Goal: Information Seeking & Learning: Learn about a topic

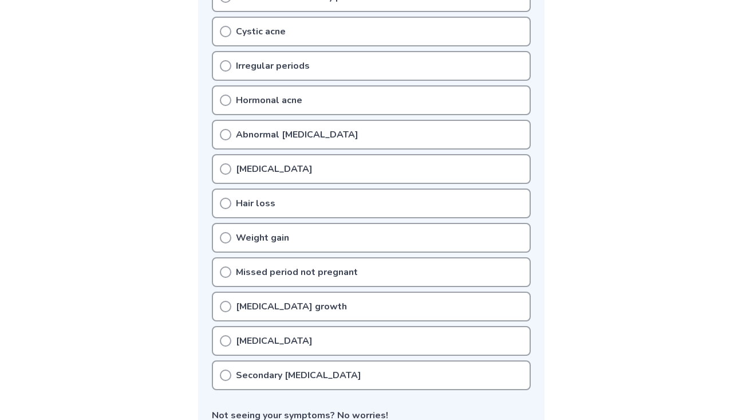
scroll to position [280, 0]
click at [248, 167] on p "[MEDICAL_DATA]" at bounding box center [274, 168] width 77 height 14
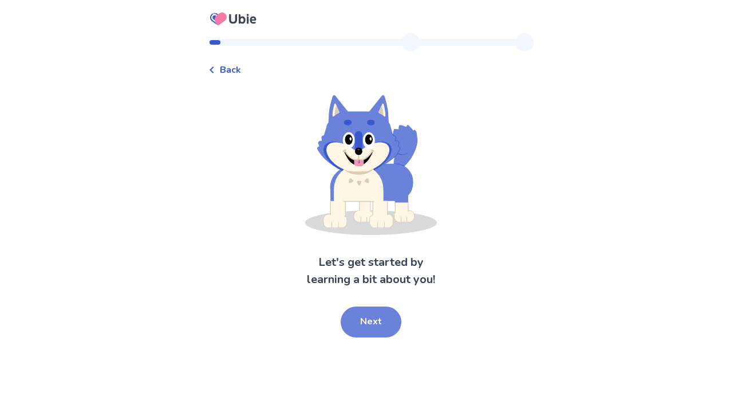
click at [379, 325] on button "Next" at bounding box center [371, 321] width 61 height 31
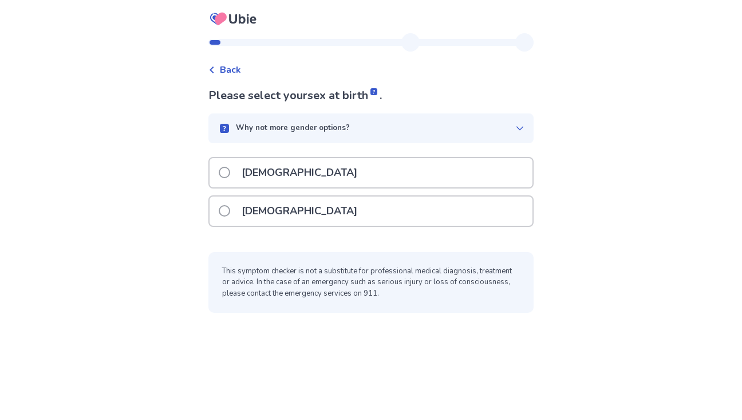
click at [281, 216] on p "[DEMOGRAPHIC_DATA]" at bounding box center [299, 210] width 129 height 29
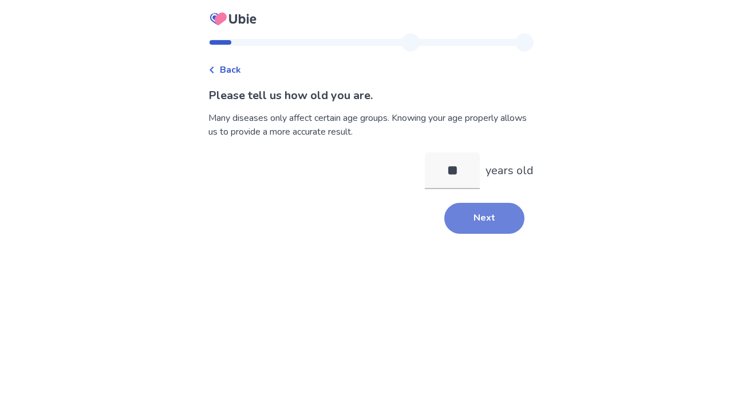
type input "**"
click at [467, 220] on button "Next" at bounding box center [484, 218] width 80 height 31
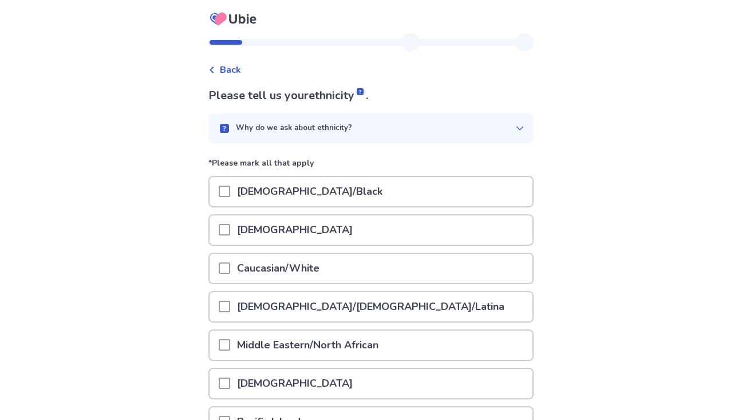
click at [290, 267] on p "Caucasian/White" at bounding box center [278, 268] width 96 height 29
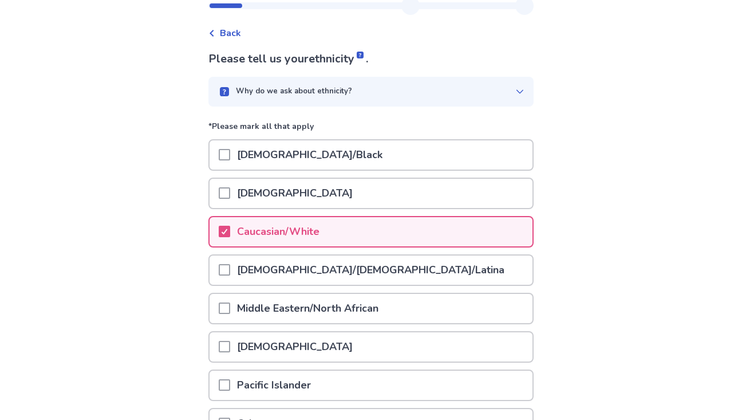
scroll to position [157, 0]
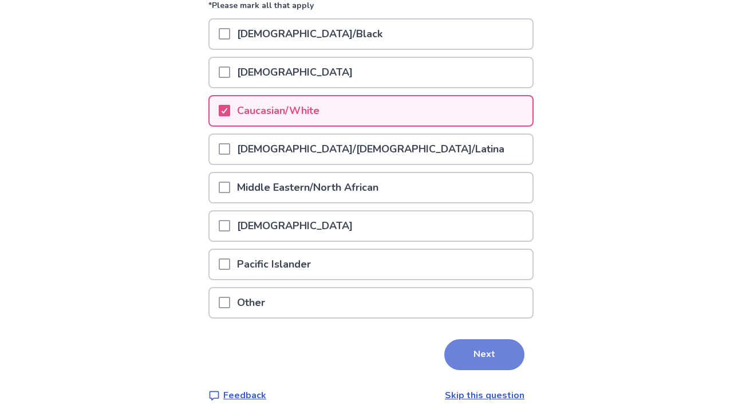
click at [499, 354] on button "Next" at bounding box center [484, 354] width 80 height 31
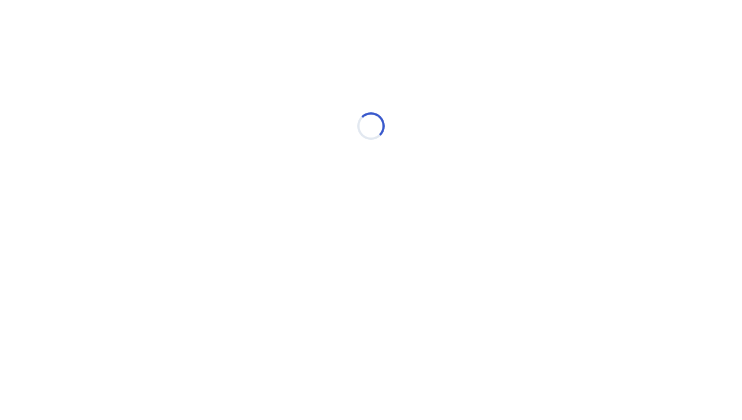
scroll to position [0, 0]
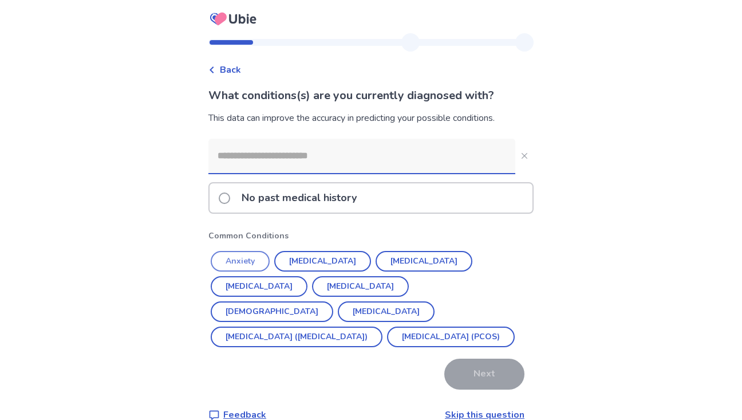
click at [261, 260] on button "Anxiety" at bounding box center [240, 261] width 59 height 21
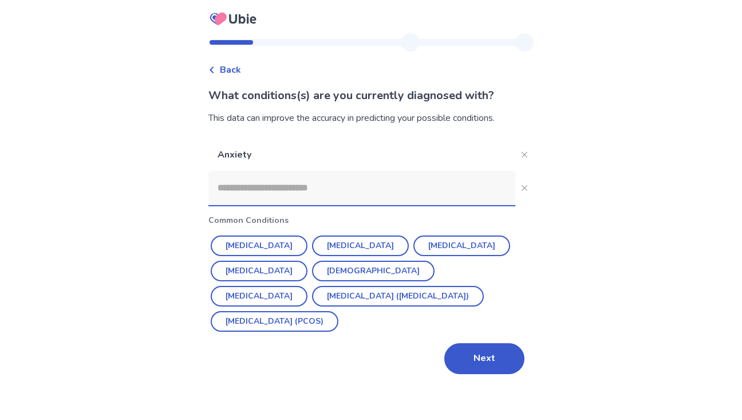
click at [322, 191] on input at bounding box center [361, 188] width 307 height 34
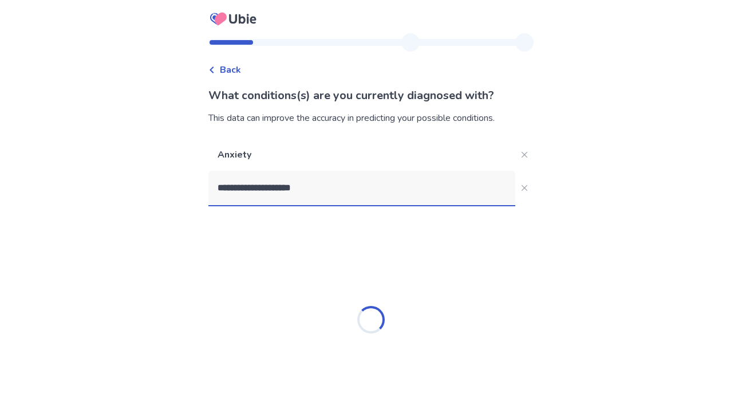
type input "**********"
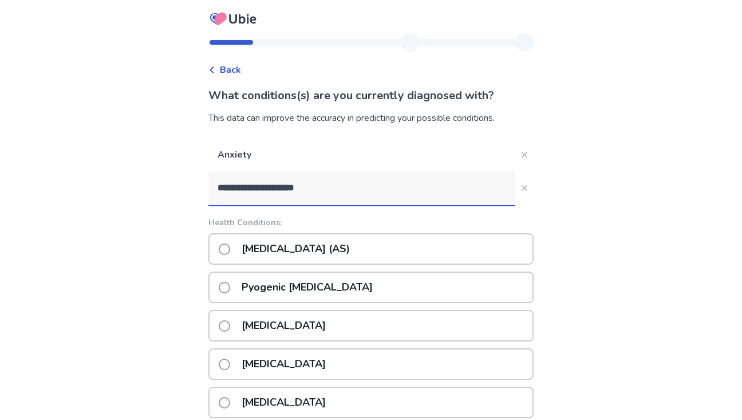
click at [275, 244] on p "[MEDICAL_DATA] (AS)" at bounding box center [296, 248] width 122 height 29
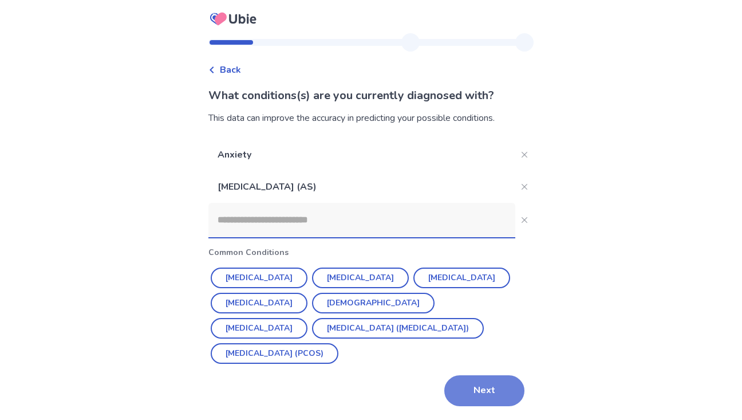
click at [486, 393] on button "Next" at bounding box center [484, 390] width 80 height 31
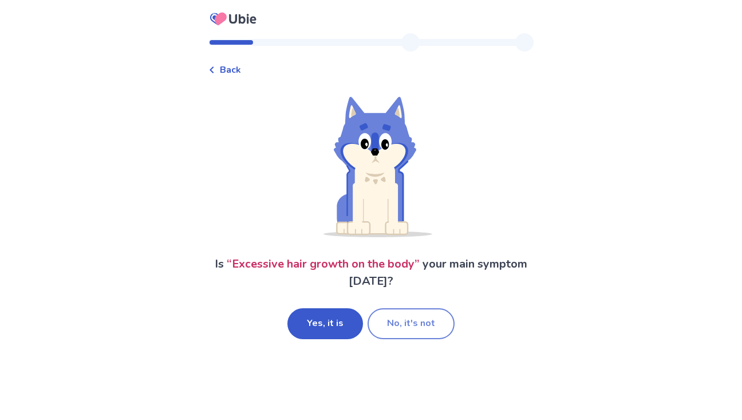
click at [418, 331] on button "No, it's not" at bounding box center [410, 323] width 87 height 31
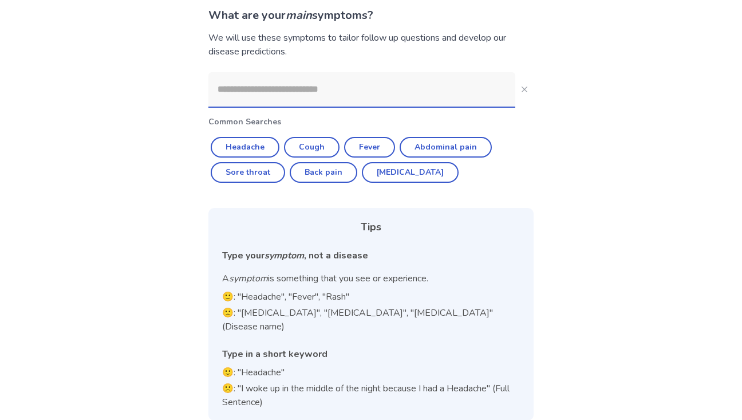
scroll to position [81, 0]
click at [307, 94] on input at bounding box center [361, 89] width 307 height 34
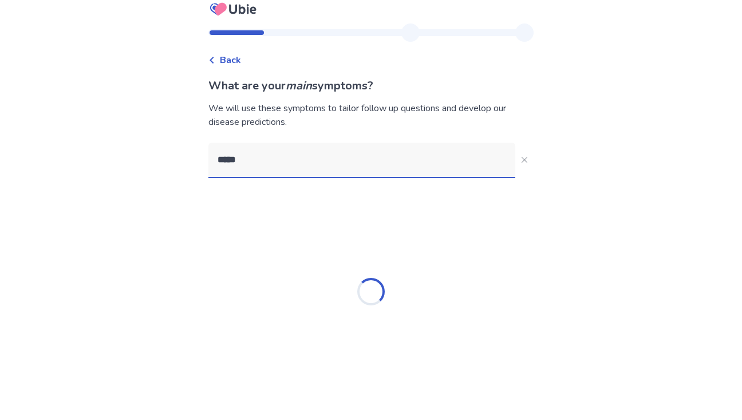
type input "******"
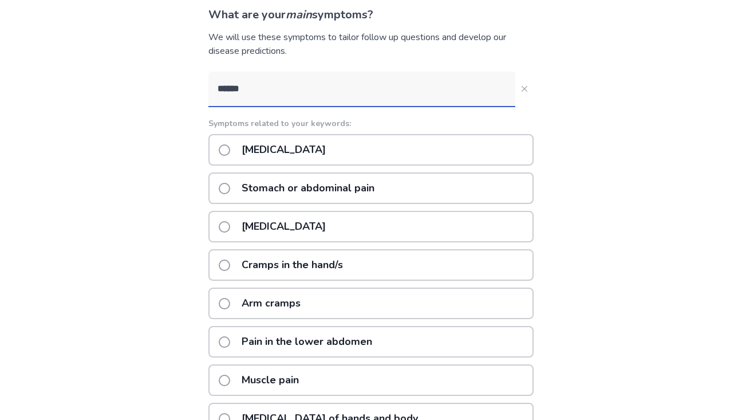
click at [305, 148] on p "[MEDICAL_DATA]" at bounding box center [284, 149] width 98 height 29
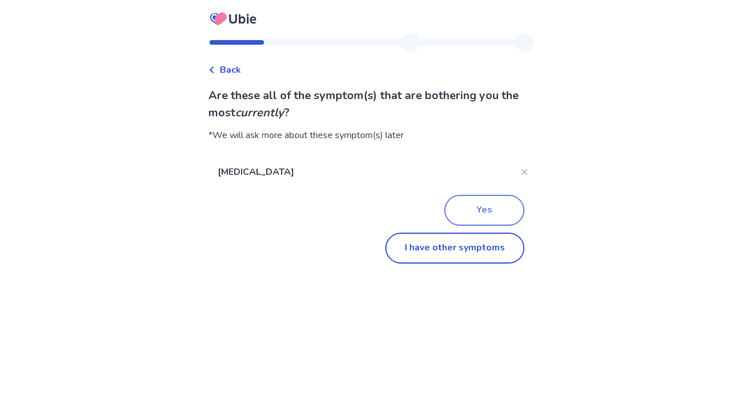
click at [469, 213] on button "Yes" at bounding box center [484, 210] width 80 height 31
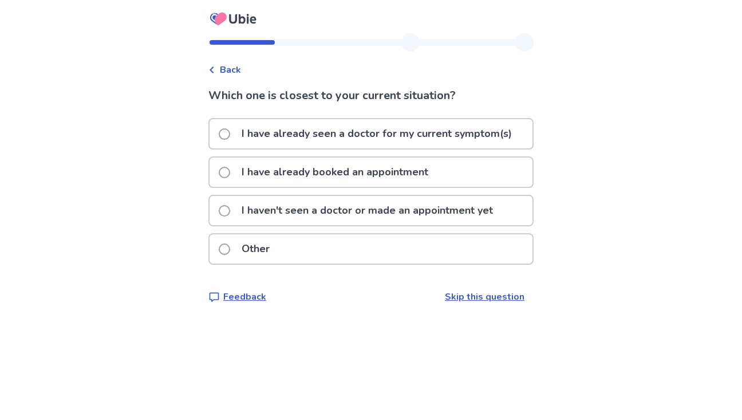
click at [292, 210] on p "I haven't seen a doctor or made an appointment yet" at bounding box center [367, 210] width 265 height 29
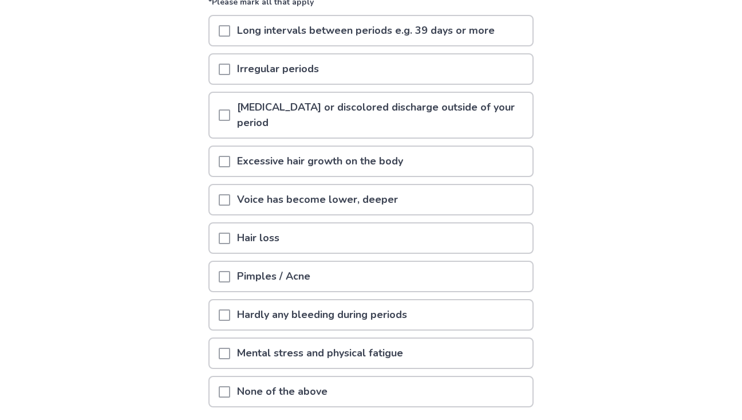
scroll to position [145, 0]
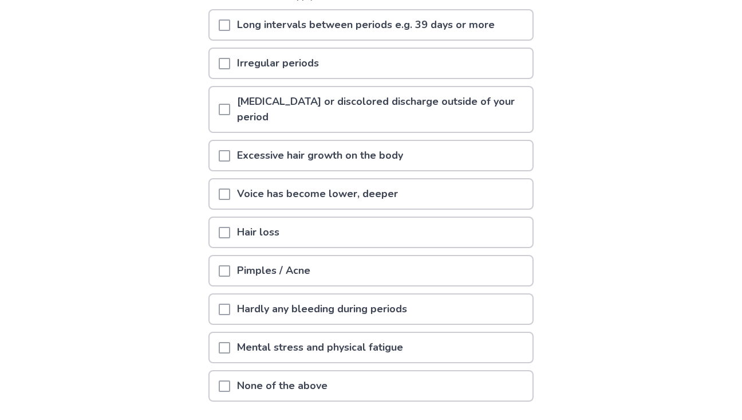
click at [228, 107] on span at bounding box center [224, 109] width 11 height 11
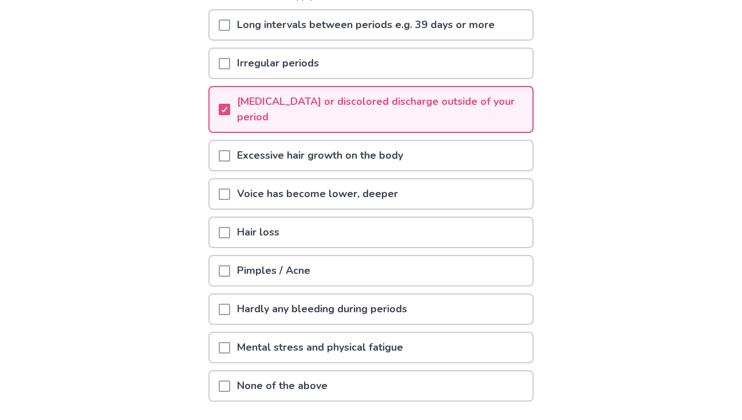
click at [230, 158] on span at bounding box center [224, 155] width 11 height 11
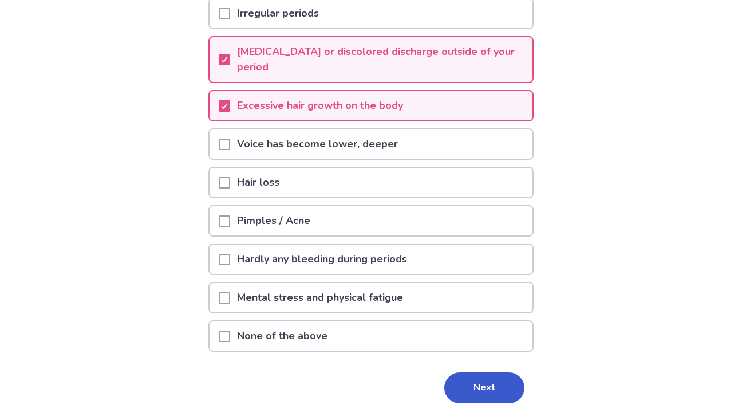
scroll to position [197, 0]
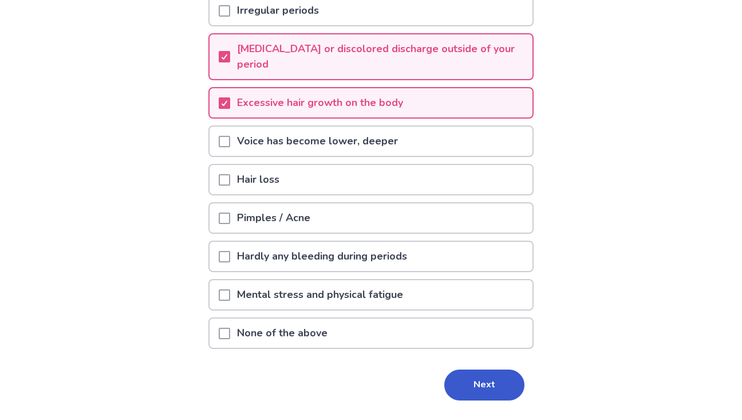
click at [230, 287] on div at bounding box center [224, 294] width 11 height 29
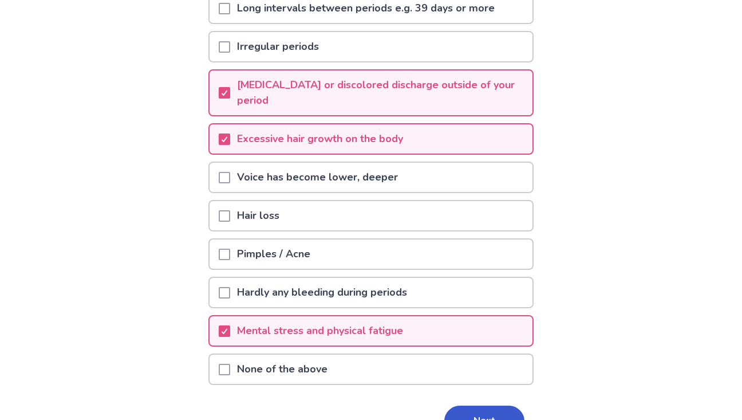
scroll to position [228, 0]
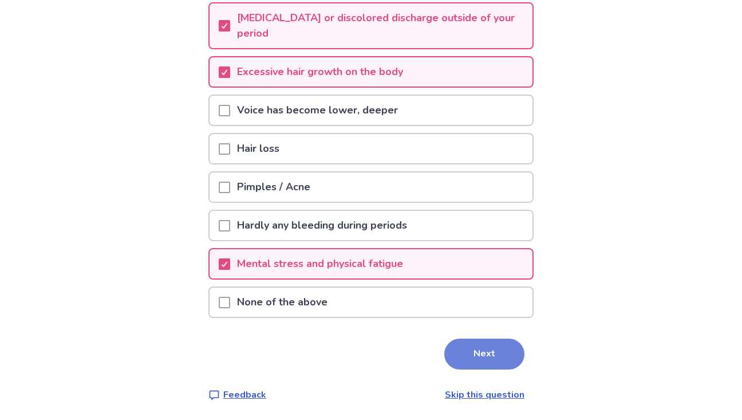
click at [450, 350] on button "Next" at bounding box center [484, 353] width 80 height 31
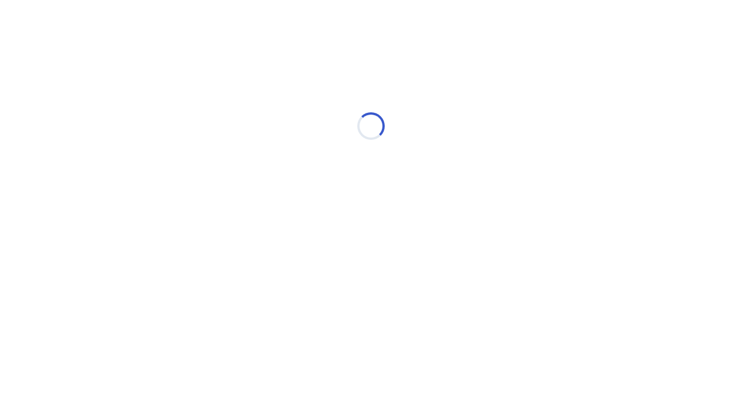
scroll to position [0, 0]
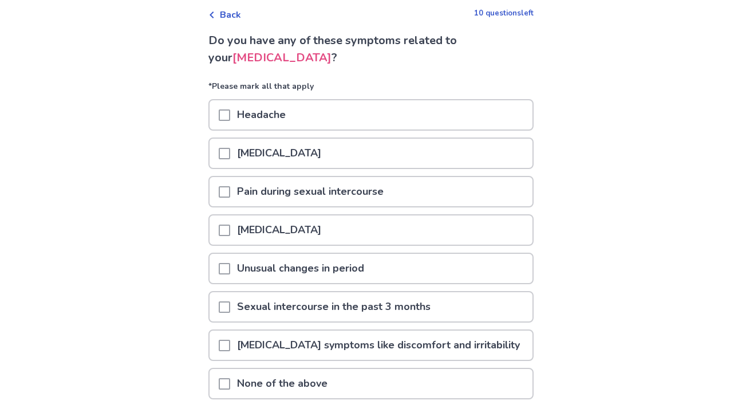
scroll to position [64, 0]
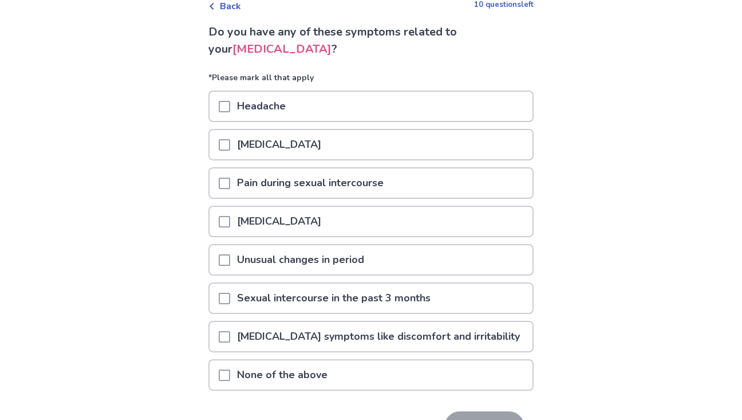
click at [273, 183] on p "Pain during sexual intercourse" at bounding box center [310, 182] width 160 height 29
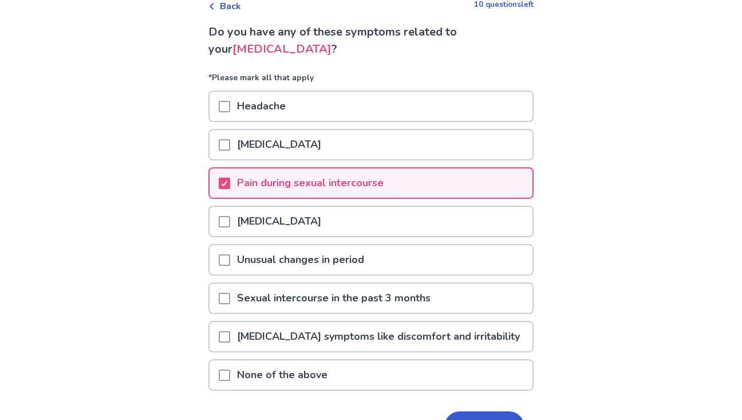
click at [237, 220] on p "[MEDICAL_DATA]" at bounding box center [279, 221] width 98 height 29
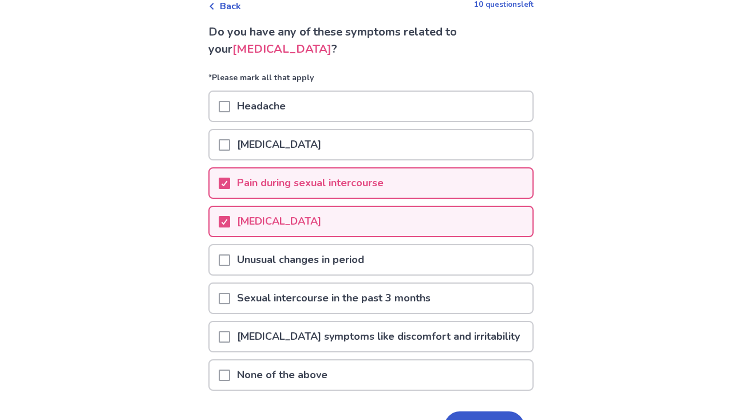
click at [240, 300] on p "Sexual intercourse in the past 3 months" at bounding box center [333, 297] width 207 height 29
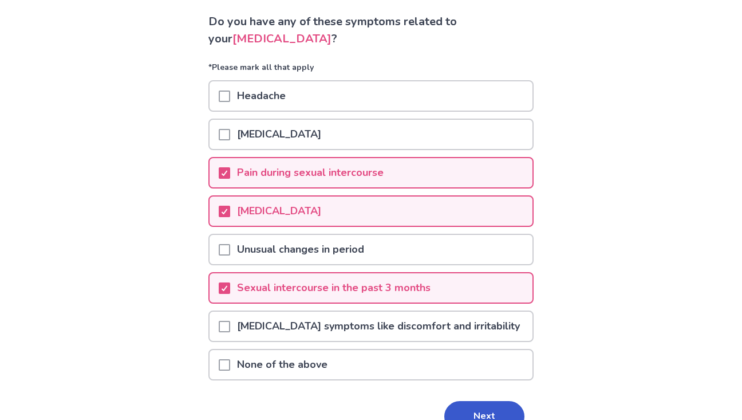
scroll to position [82, 0]
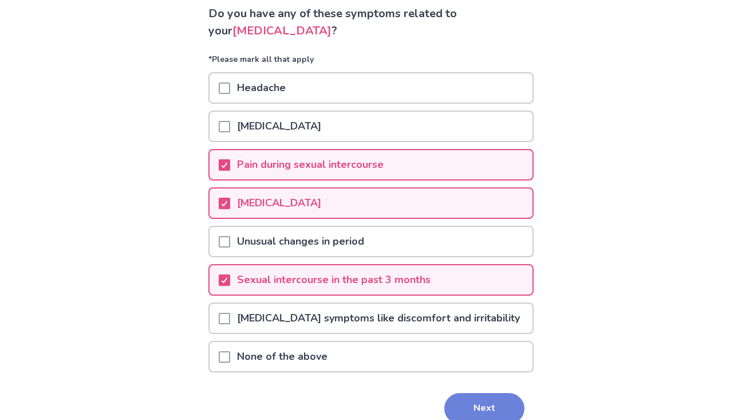
click at [460, 402] on button "Next" at bounding box center [484, 408] width 80 height 31
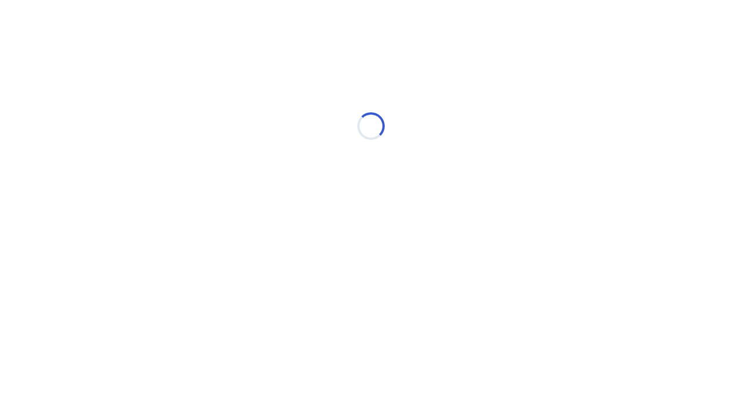
select select "*"
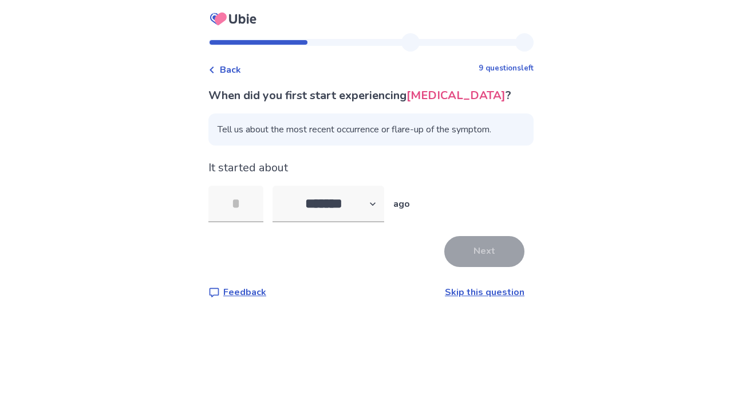
type input "*"
click at [357, 211] on select "******* ****** ******* ******** *******" at bounding box center [328, 203] width 112 height 37
select select "*"
click at [246, 206] on input "tel" at bounding box center [235, 203] width 55 height 37
type input "*"
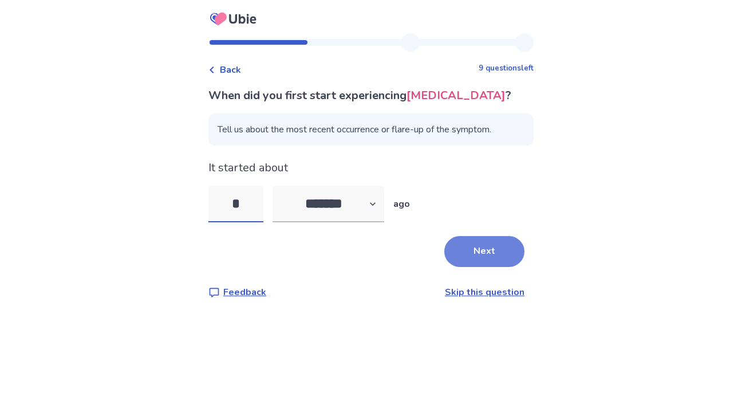
type input "*"
click at [480, 246] on button "Next" at bounding box center [484, 251] width 80 height 31
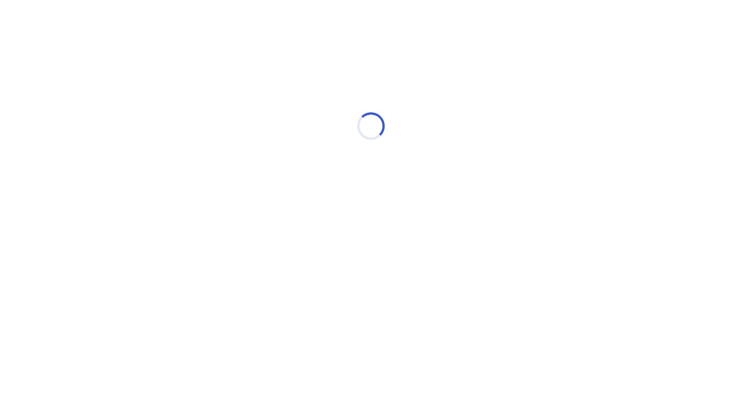
select select "*"
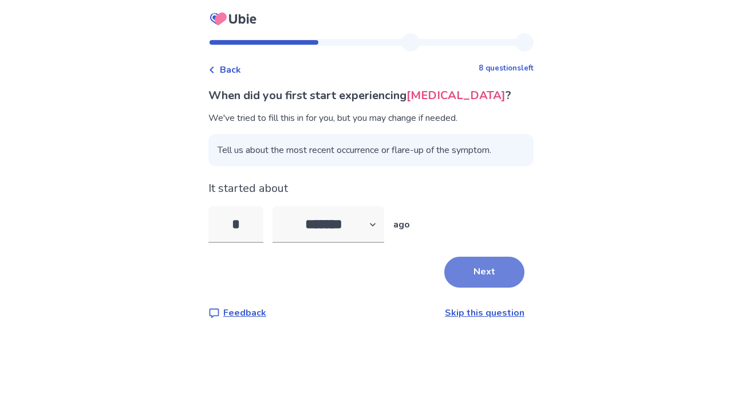
click at [462, 265] on button "Next" at bounding box center [484, 271] width 80 height 31
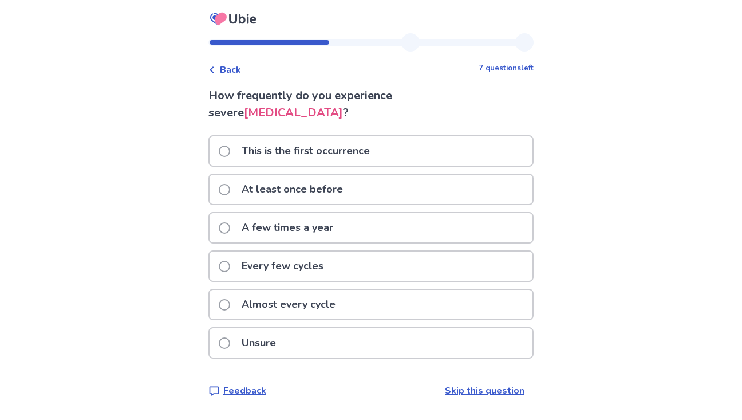
click at [276, 306] on p "Almost every cycle" at bounding box center [289, 304] width 108 height 29
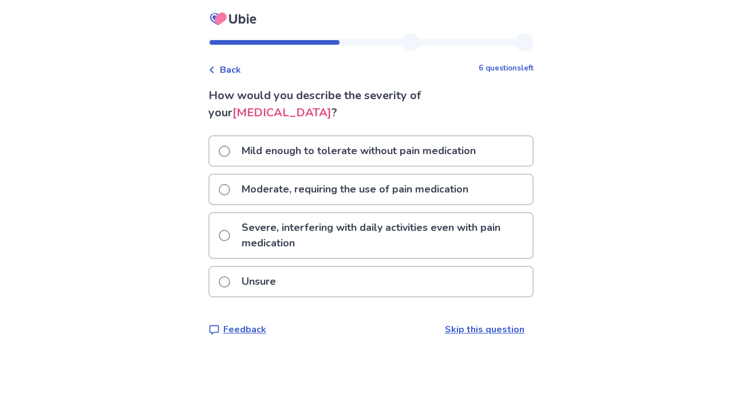
drag, startPoint x: 323, startPoint y: 107, endPoint x: 496, endPoint y: 129, distance: 174.9
click at [496, 129] on div "How would you describe the severity of your [MEDICAL_DATA] ? Mild enough to tol…" at bounding box center [370, 211] width 325 height 249
click at [332, 235] on p "Severe, interfering with daily activities even with pain medication" at bounding box center [384, 235] width 298 height 45
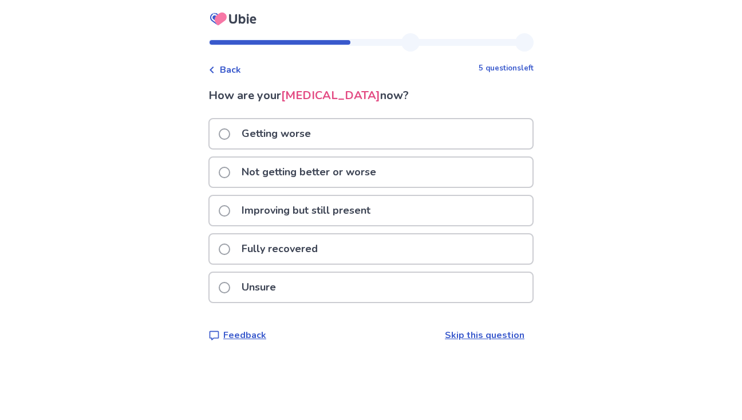
click at [311, 175] on p "Not getting better or worse" at bounding box center [309, 171] width 148 height 29
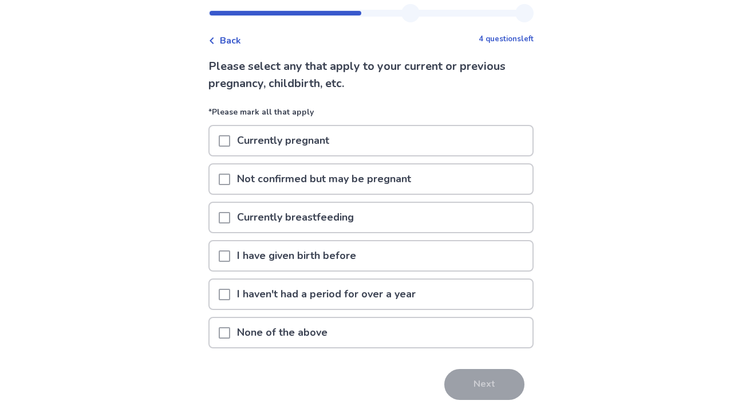
scroll to position [42, 0]
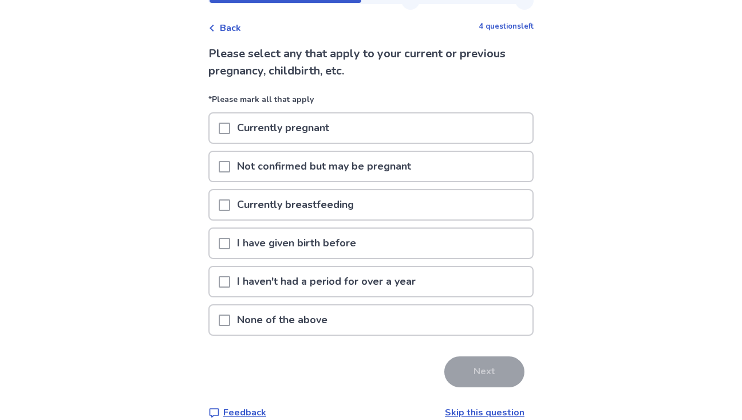
click at [279, 321] on p "None of the above" at bounding box center [282, 319] width 104 height 29
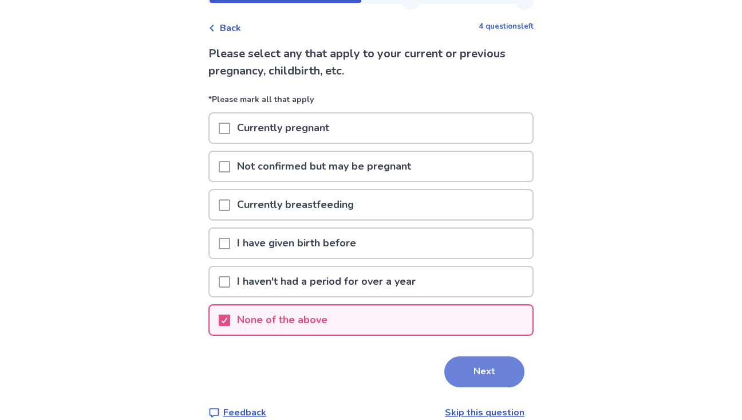
click at [457, 366] on button "Next" at bounding box center [484, 371] width 80 height 31
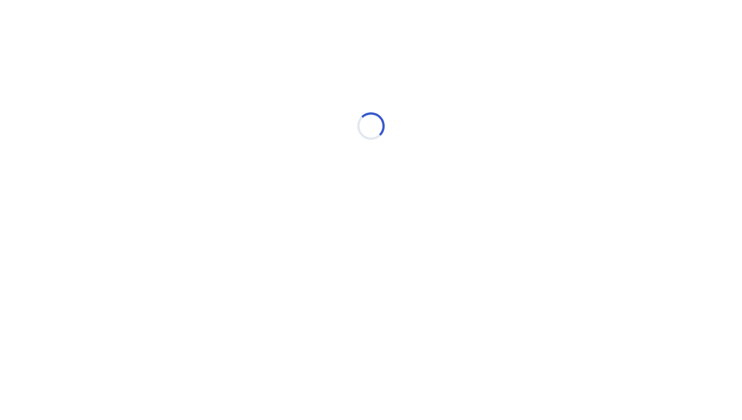
scroll to position [0, 0]
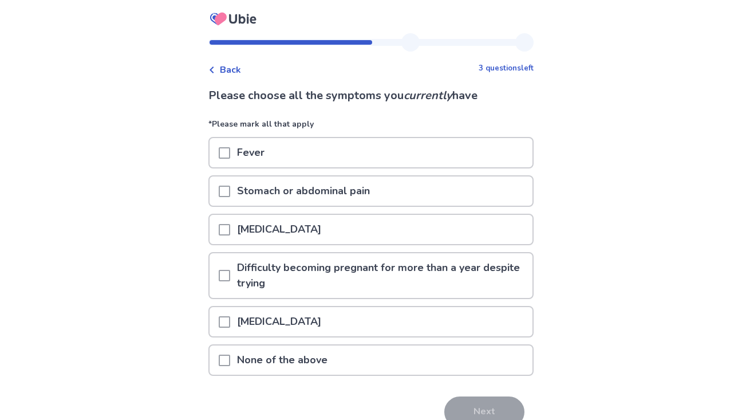
click at [244, 193] on p "Stomach or abdominal pain" at bounding box center [303, 190] width 147 height 29
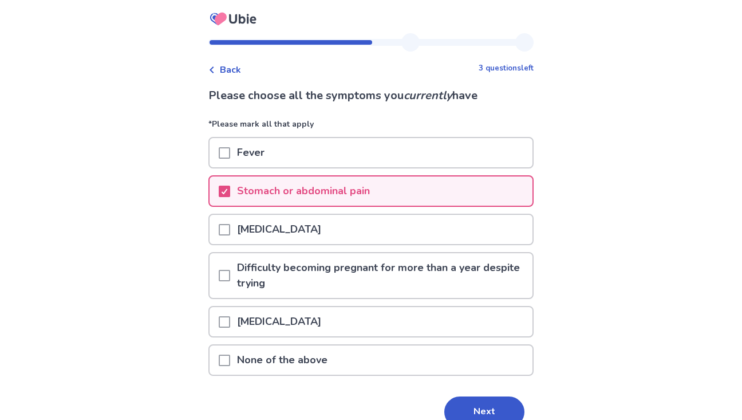
click at [230, 228] on span at bounding box center [224, 229] width 11 height 11
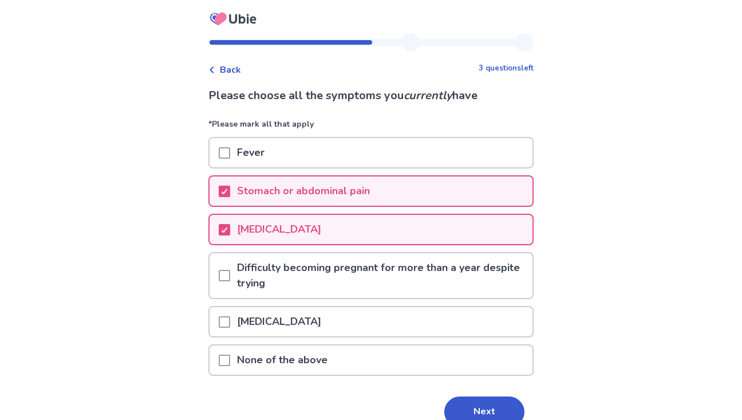
scroll to position [22, 0]
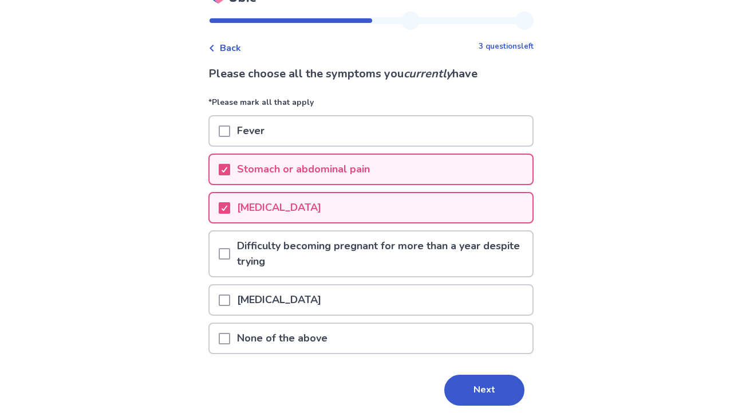
click at [294, 297] on p "[MEDICAL_DATA]" at bounding box center [279, 299] width 98 height 29
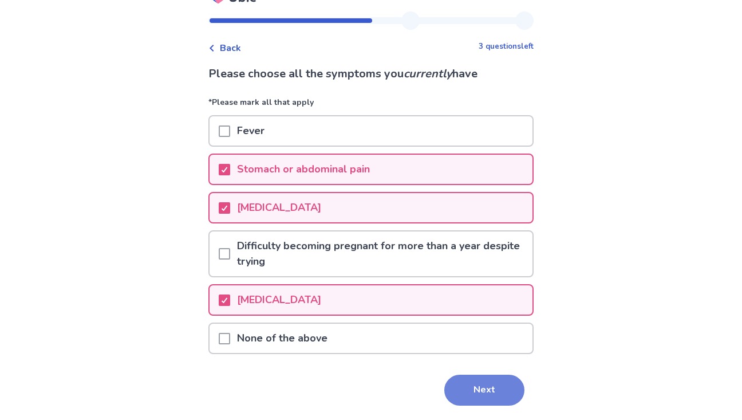
click at [467, 396] on button "Next" at bounding box center [484, 389] width 80 height 31
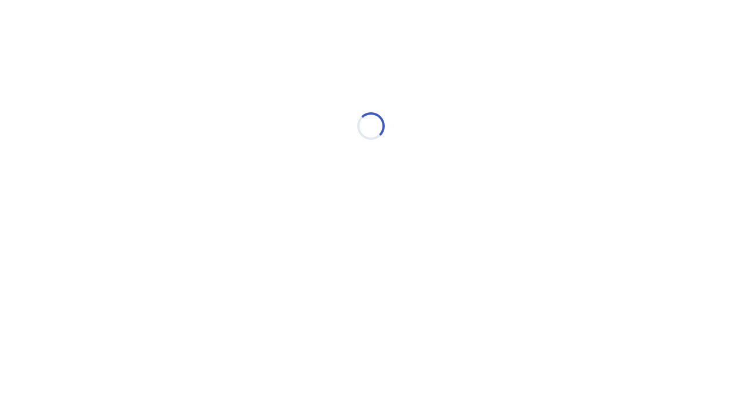
scroll to position [0, 0]
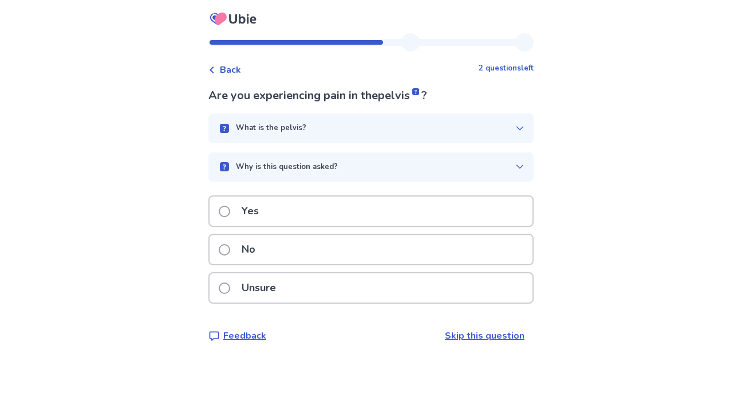
click at [260, 203] on p "Yes" at bounding box center [250, 210] width 31 height 29
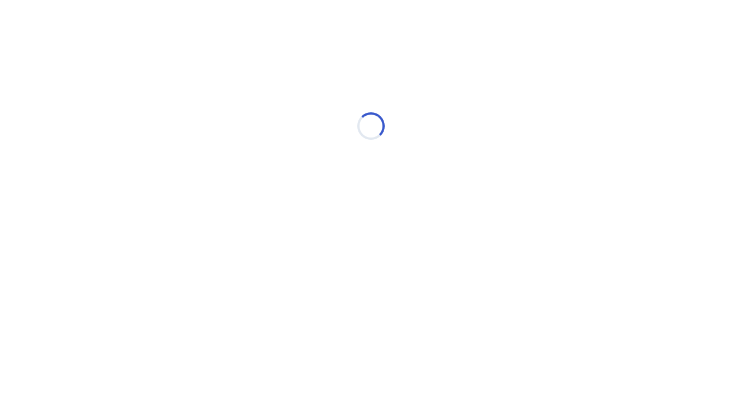
select select "*"
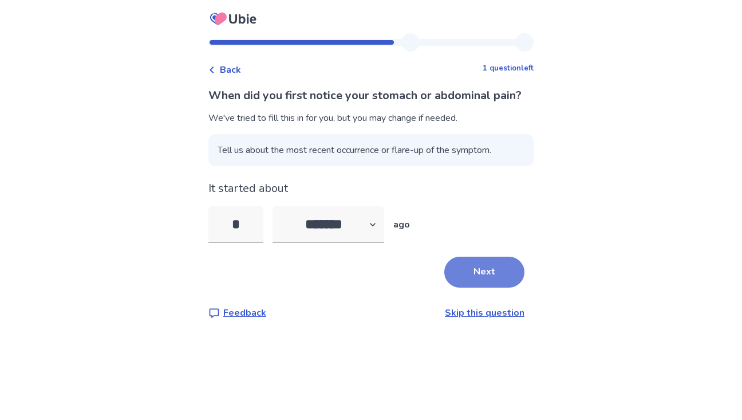
click at [480, 287] on button "Next" at bounding box center [484, 271] width 80 height 31
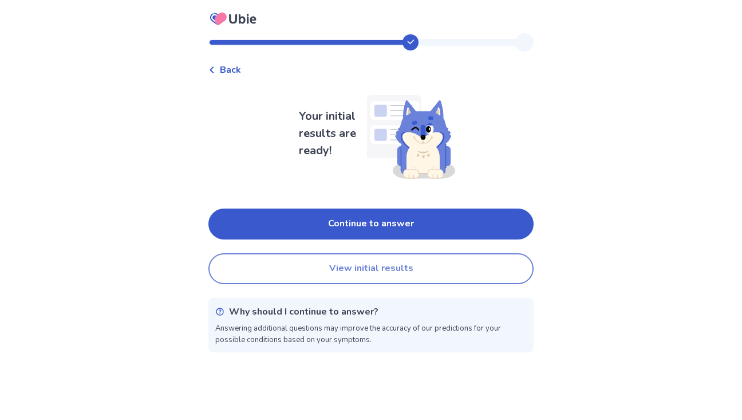
click at [395, 269] on button "View initial results" at bounding box center [370, 268] width 325 height 31
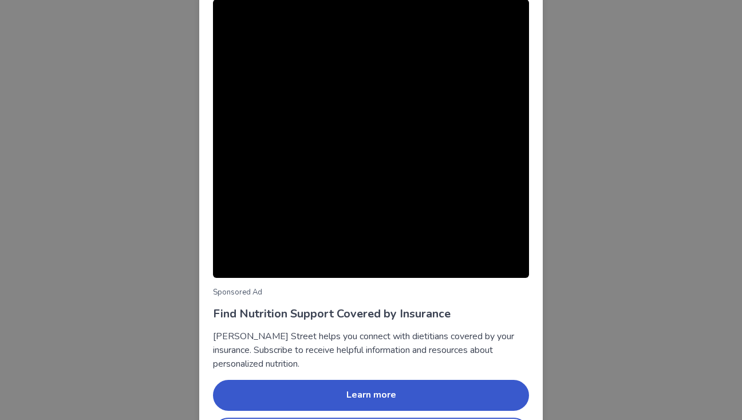
scroll to position [57, 0]
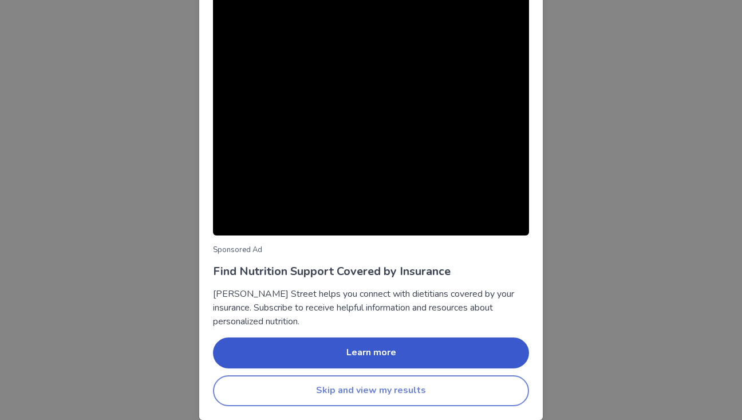
click at [390, 389] on button "Skip and view my results" at bounding box center [371, 390] width 316 height 31
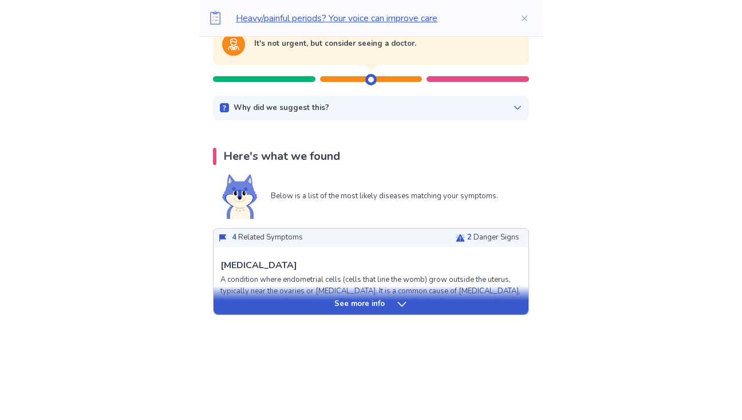
scroll to position [195, 0]
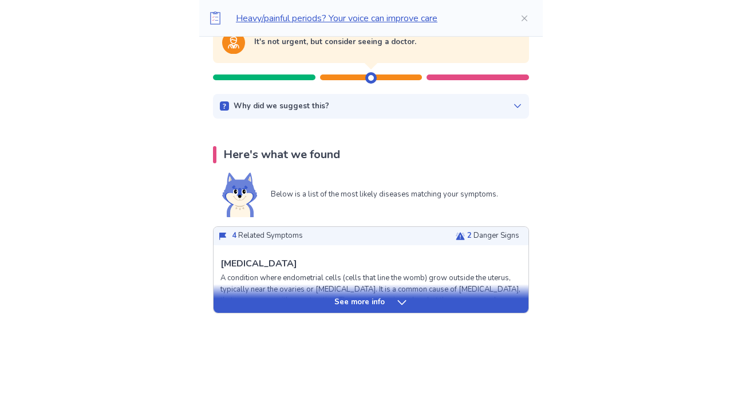
click at [379, 299] on p "See more info" at bounding box center [359, 301] width 50 height 11
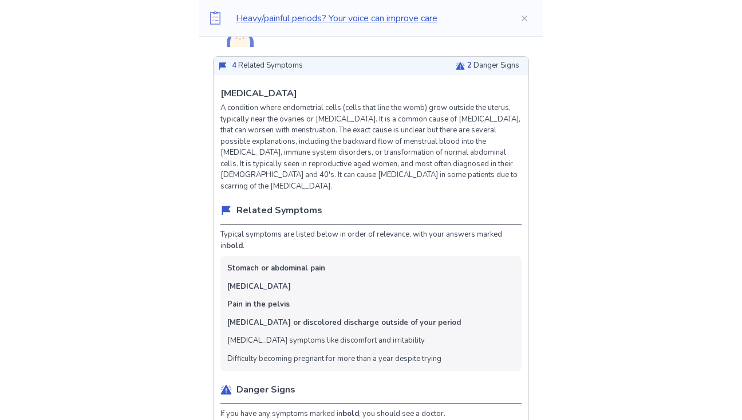
scroll to position [366, 0]
click at [467, 67] on p "2 Danger Signs" at bounding box center [493, 65] width 52 height 11
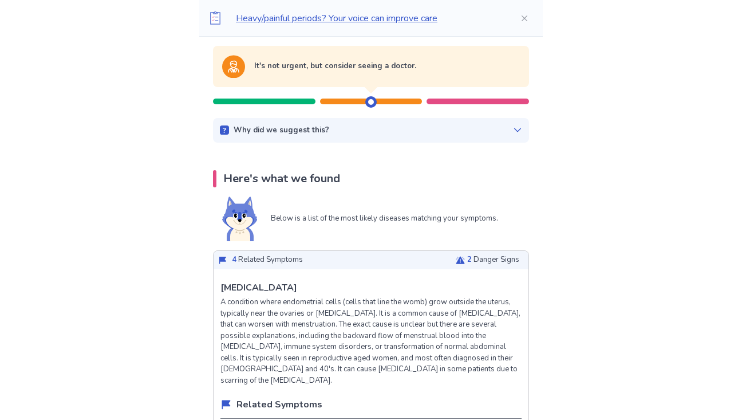
scroll to position [0, 0]
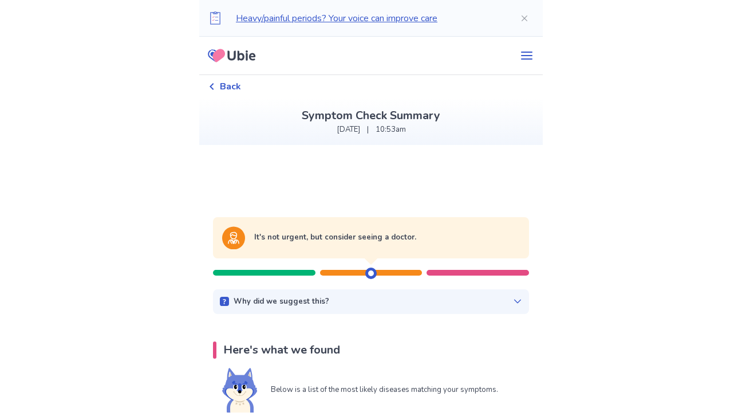
click at [236, 82] on span "Back" at bounding box center [230, 87] width 21 height 14
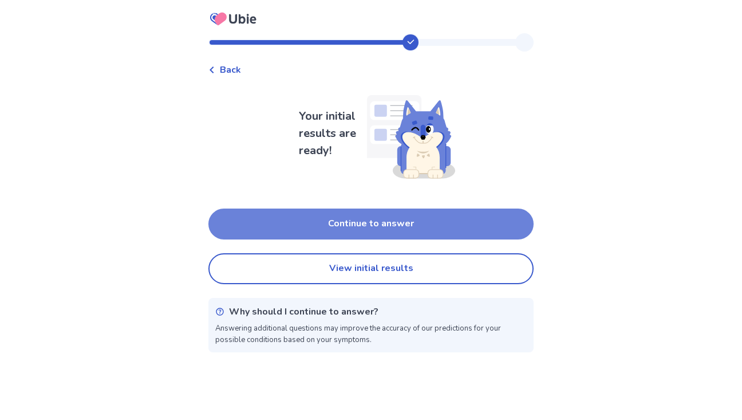
click at [383, 228] on button "Continue to answer" at bounding box center [370, 223] width 325 height 31
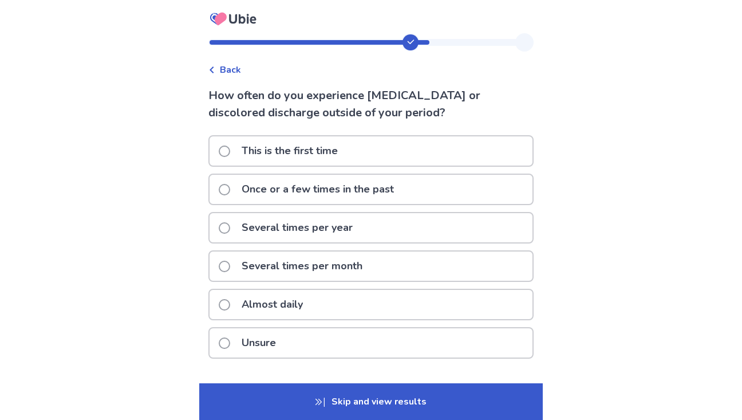
click at [307, 218] on p "Several times per year" at bounding box center [297, 227] width 125 height 29
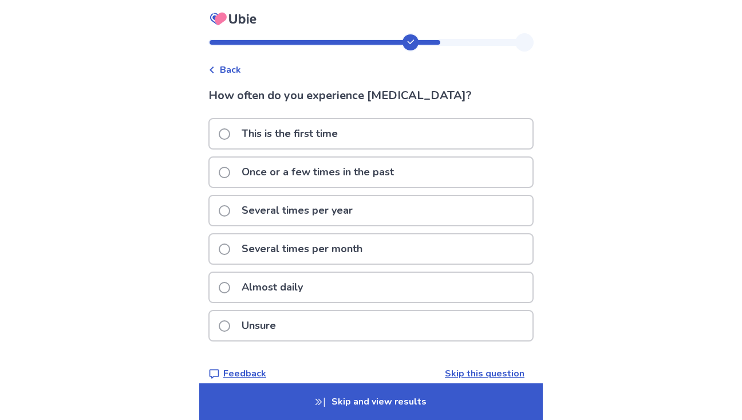
click at [289, 259] on p "Several times per month" at bounding box center [302, 248] width 135 height 29
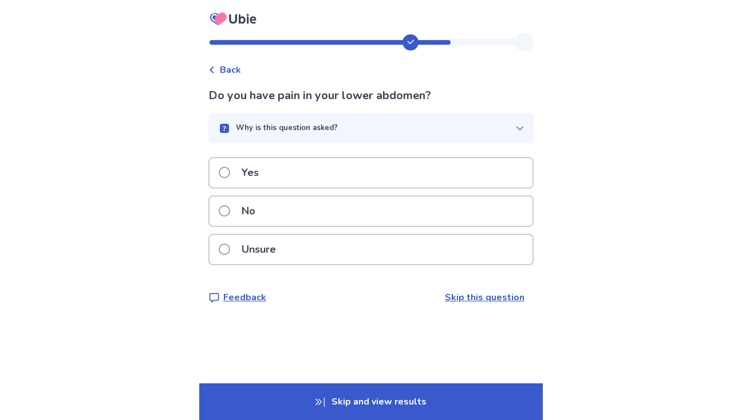
click at [299, 172] on div "Yes" at bounding box center [370, 172] width 323 height 29
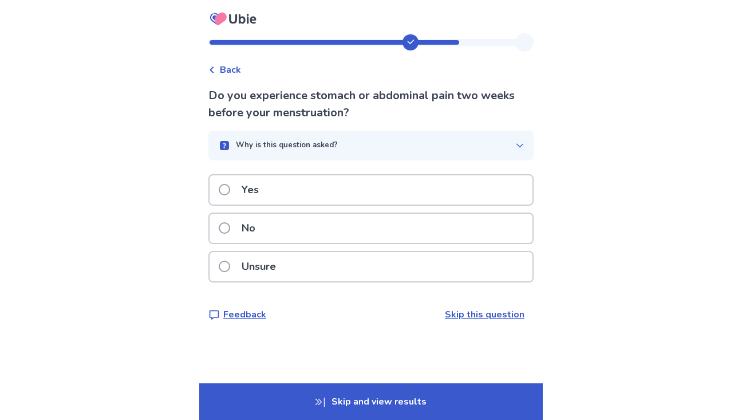
click at [260, 269] on p "Unsure" at bounding box center [259, 266] width 48 height 29
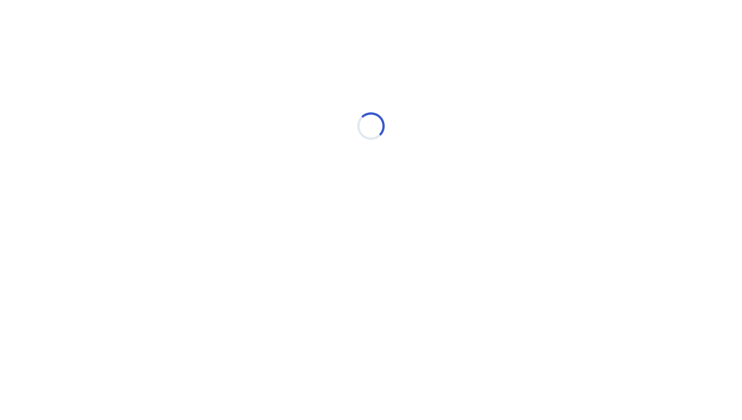
select select "*"
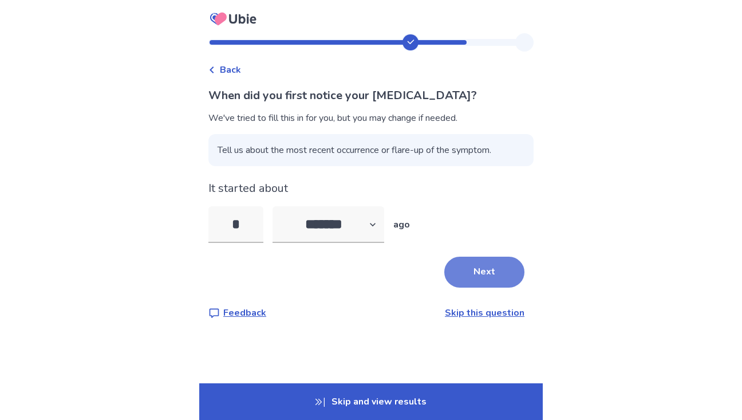
click at [456, 284] on button "Next" at bounding box center [484, 271] width 80 height 31
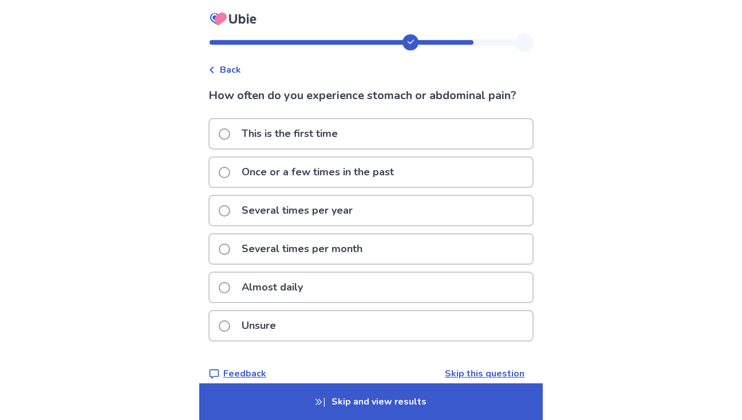
click at [302, 291] on p "Almost daily" at bounding box center [272, 286] width 75 height 29
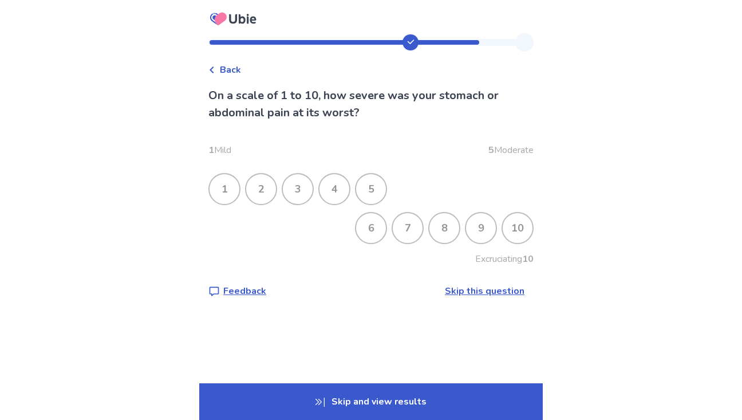
click at [228, 74] on span "Back" at bounding box center [230, 70] width 21 height 14
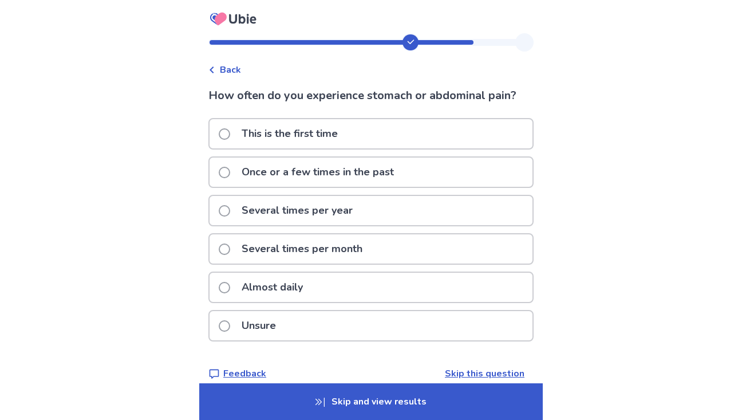
click at [312, 245] on p "Several times per month" at bounding box center [302, 248] width 135 height 29
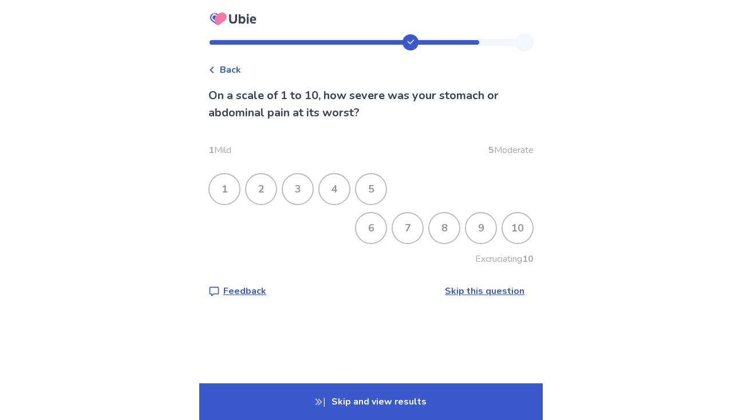
click at [511, 231] on div "10" at bounding box center [518, 228] width 30 height 30
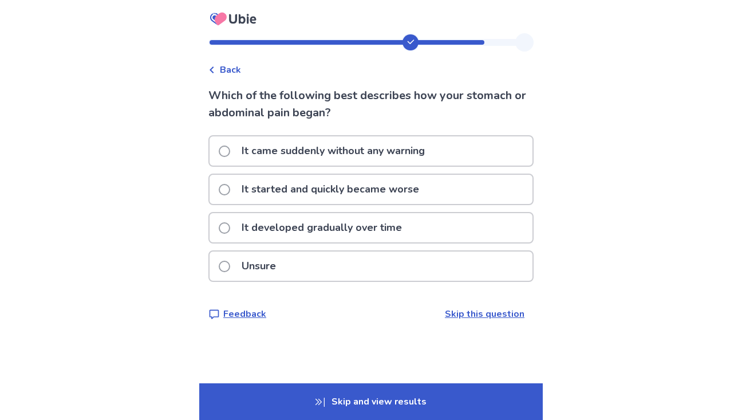
click at [343, 150] on p "It came suddenly without any warning" at bounding box center [333, 150] width 197 height 29
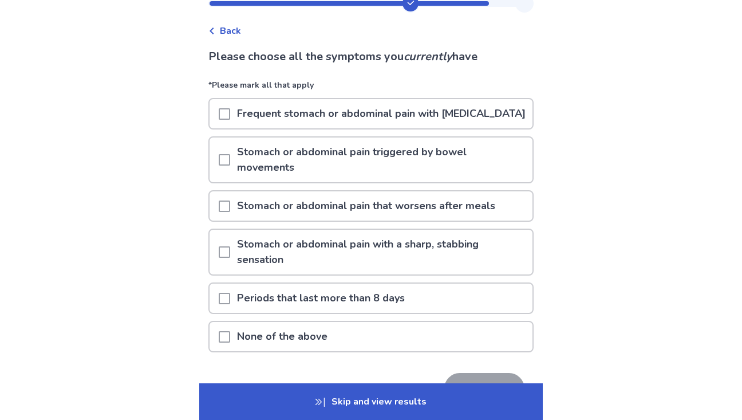
scroll to position [40, 0]
click at [230, 118] on span at bounding box center [224, 112] width 11 height 11
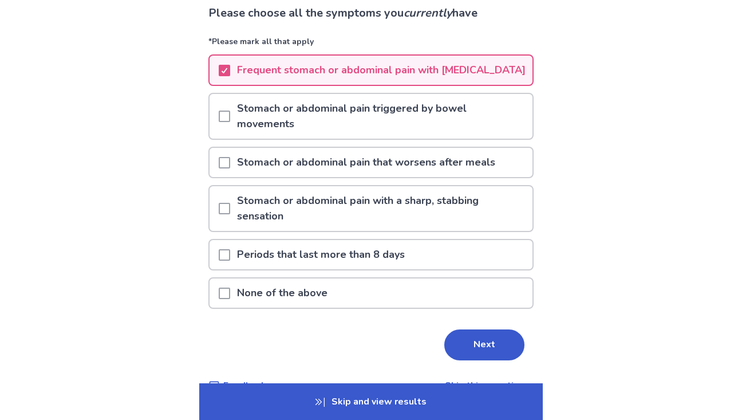
scroll to position [83, 0]
click at [230, 120] on div at bounding box center [224, 115] width 11 height 45
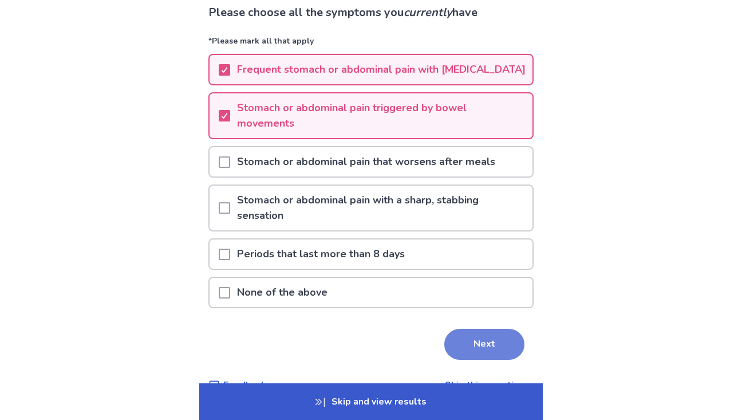
click at [458, 355] on button "Next" at bounding box center [484, 344] width 80 height 31
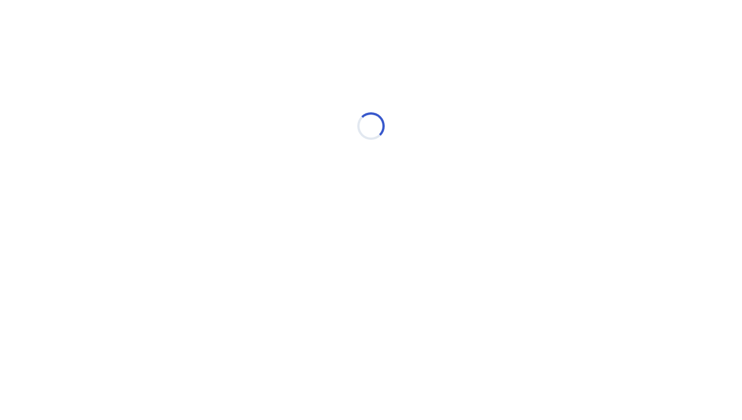
scroll to position [0, 0]
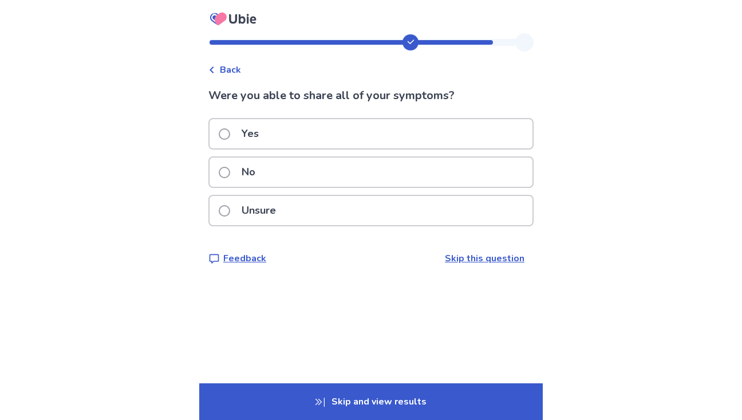
click at [276, 140] on div "Yes" at bounding box center [370, 133] width 323 height 29
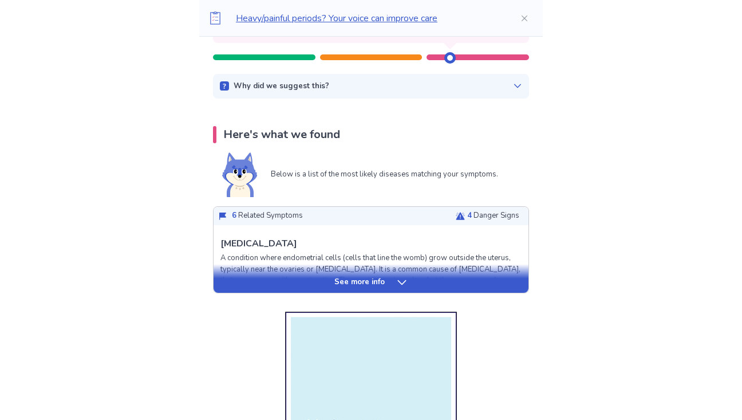
scroll to position [217, 0]
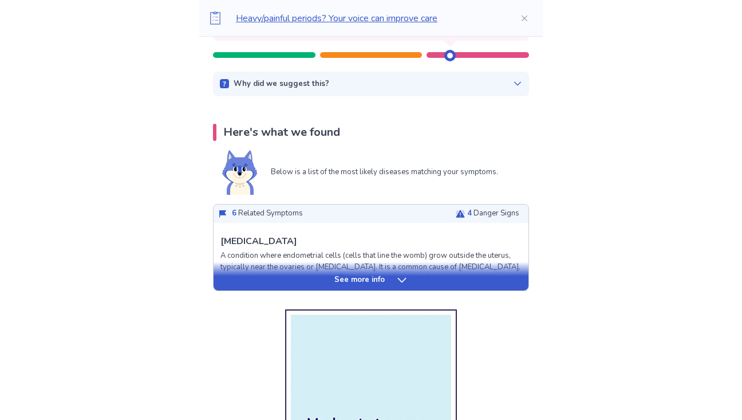
click at [397, 283] on icon at bounding box center [401, 279] width 11 height 11
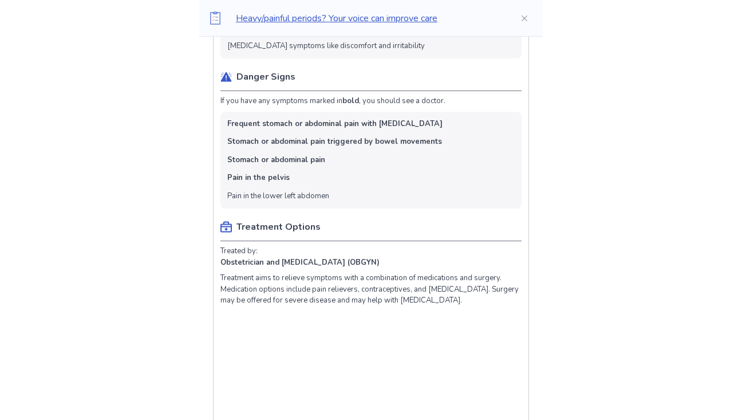
scroll to position [717, 0]
